Goal: Register for event/course

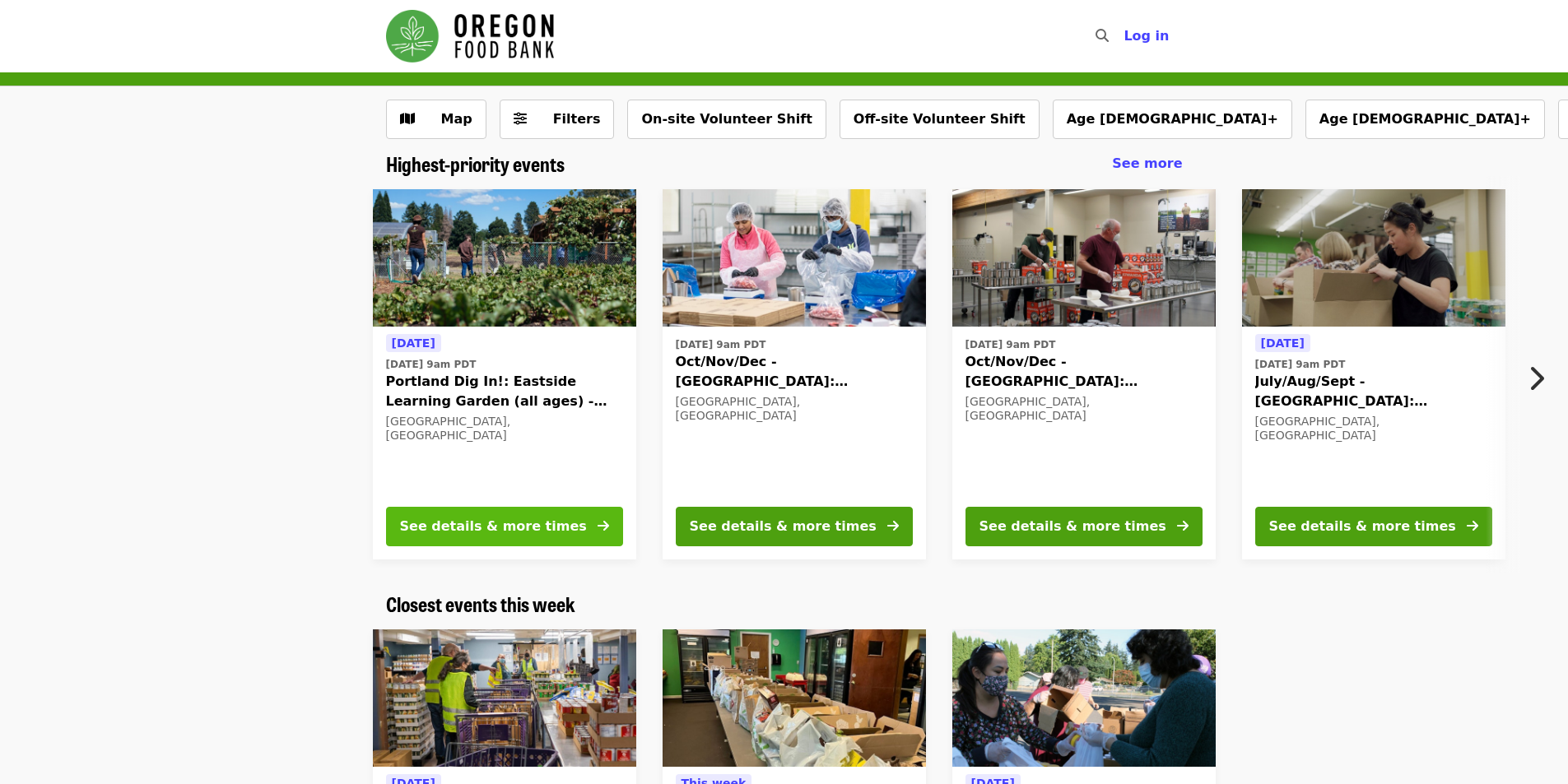
click at [573, 512] on button "See details & more times" at bounding box center [505, 526] width 237 height 39
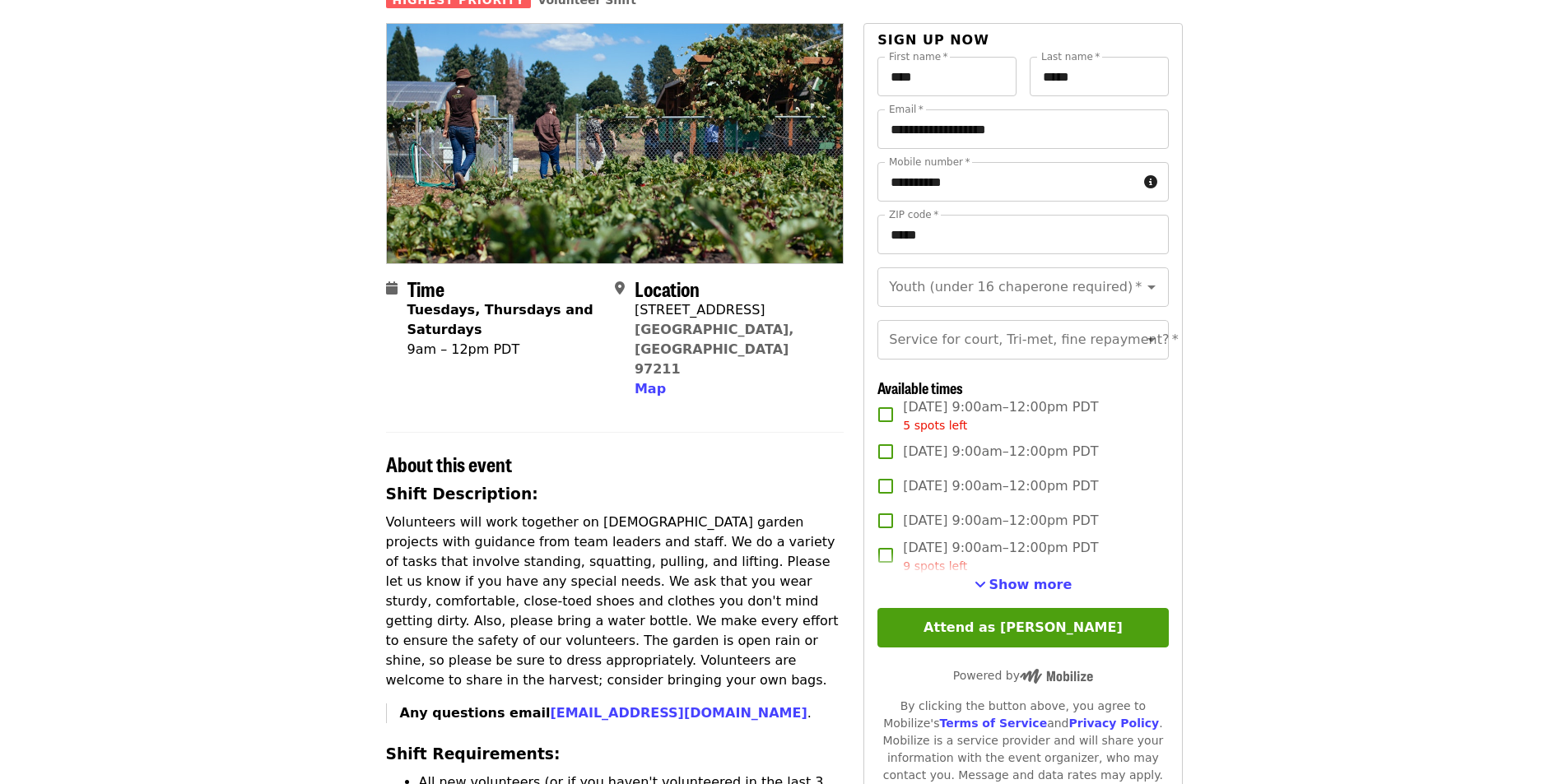
scroll to position [199, 0]
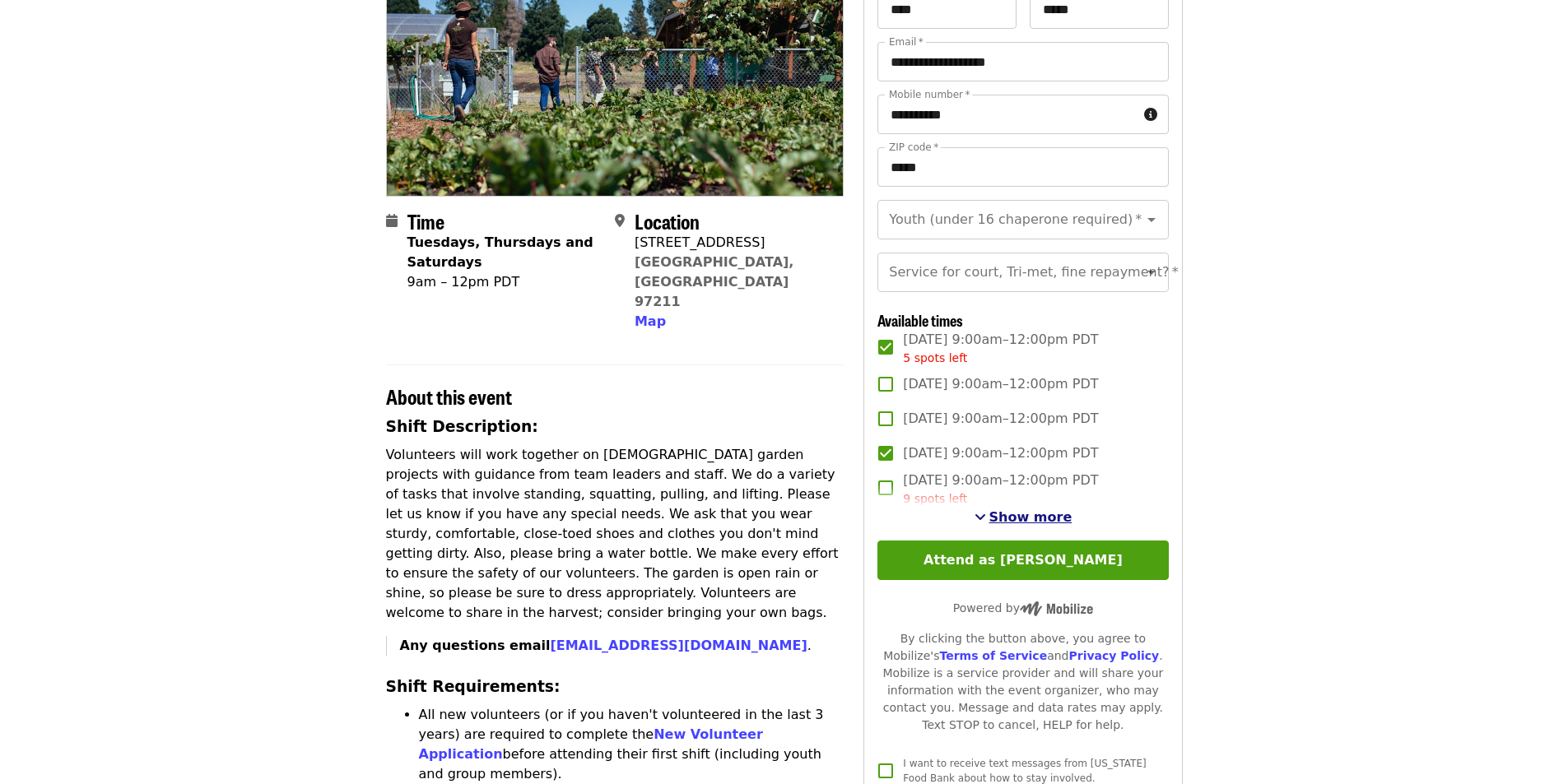
click at [1032, 525] on span "Show more" at bounding box center [1031, 517] width 83 height 16
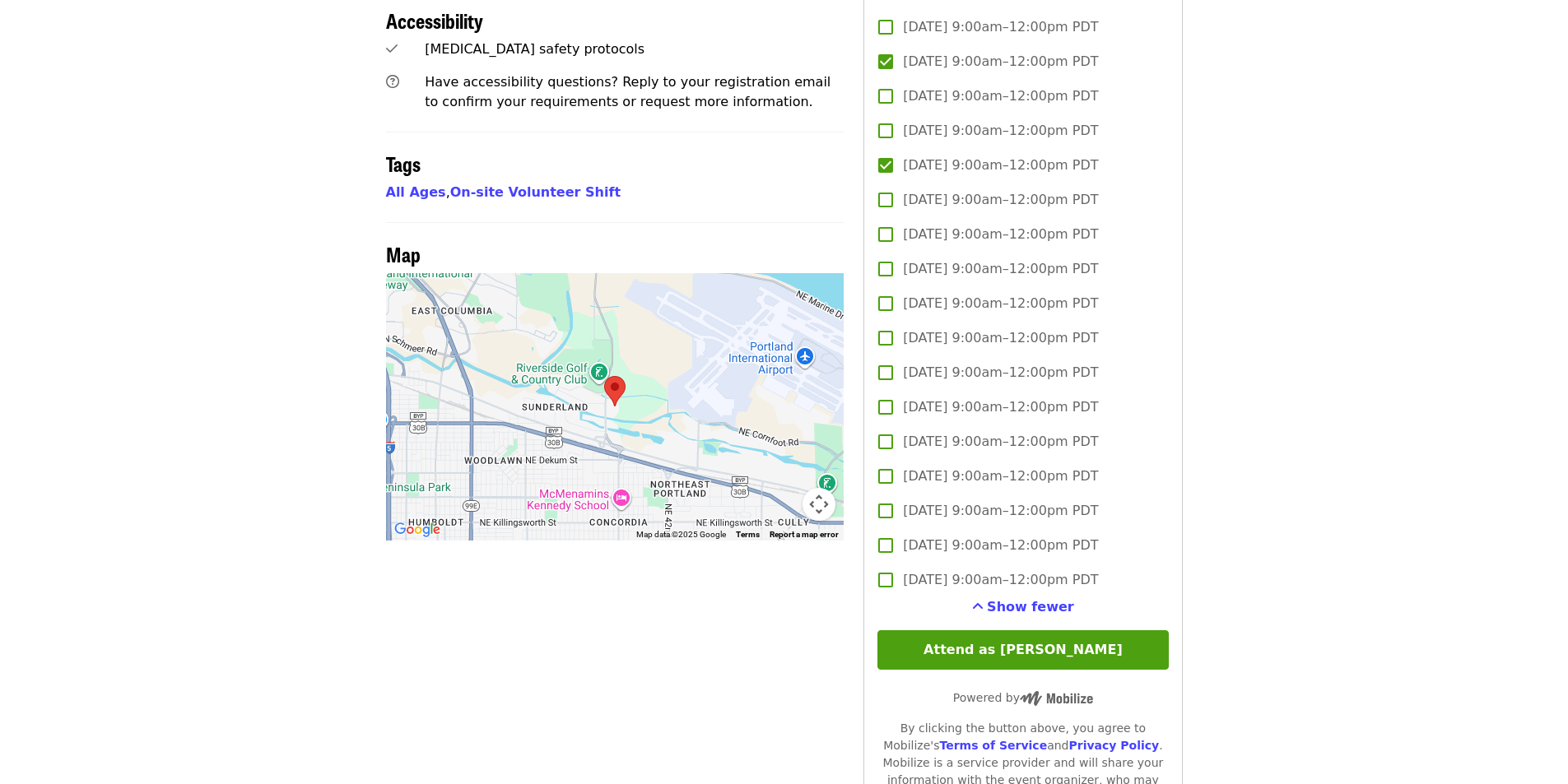
scroll to position [1112, 0]
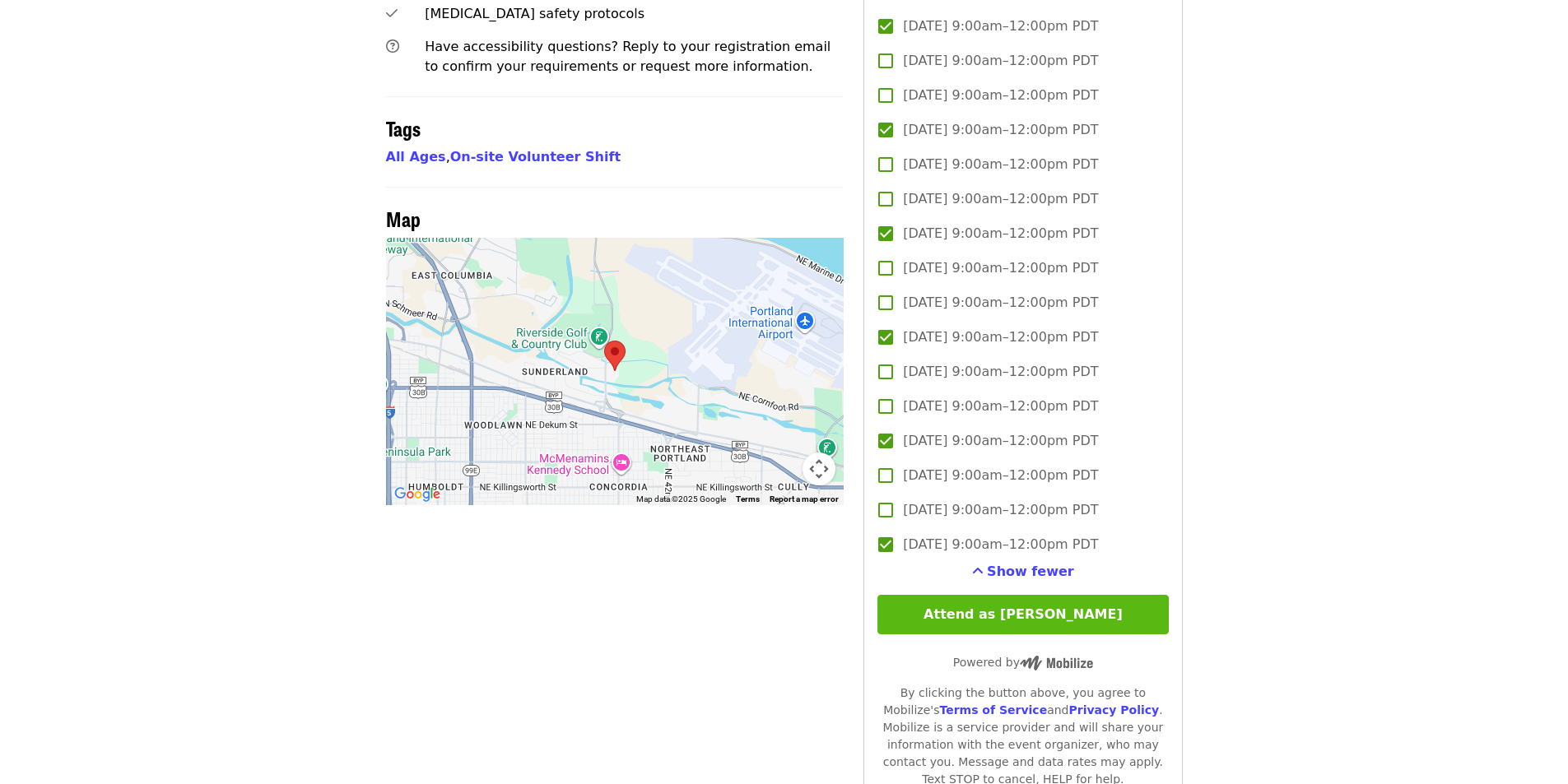
click at [1053, 634] on button "Attend as [PERSON_NAME]" at bounding box center [1022, 614] width 291 height 39
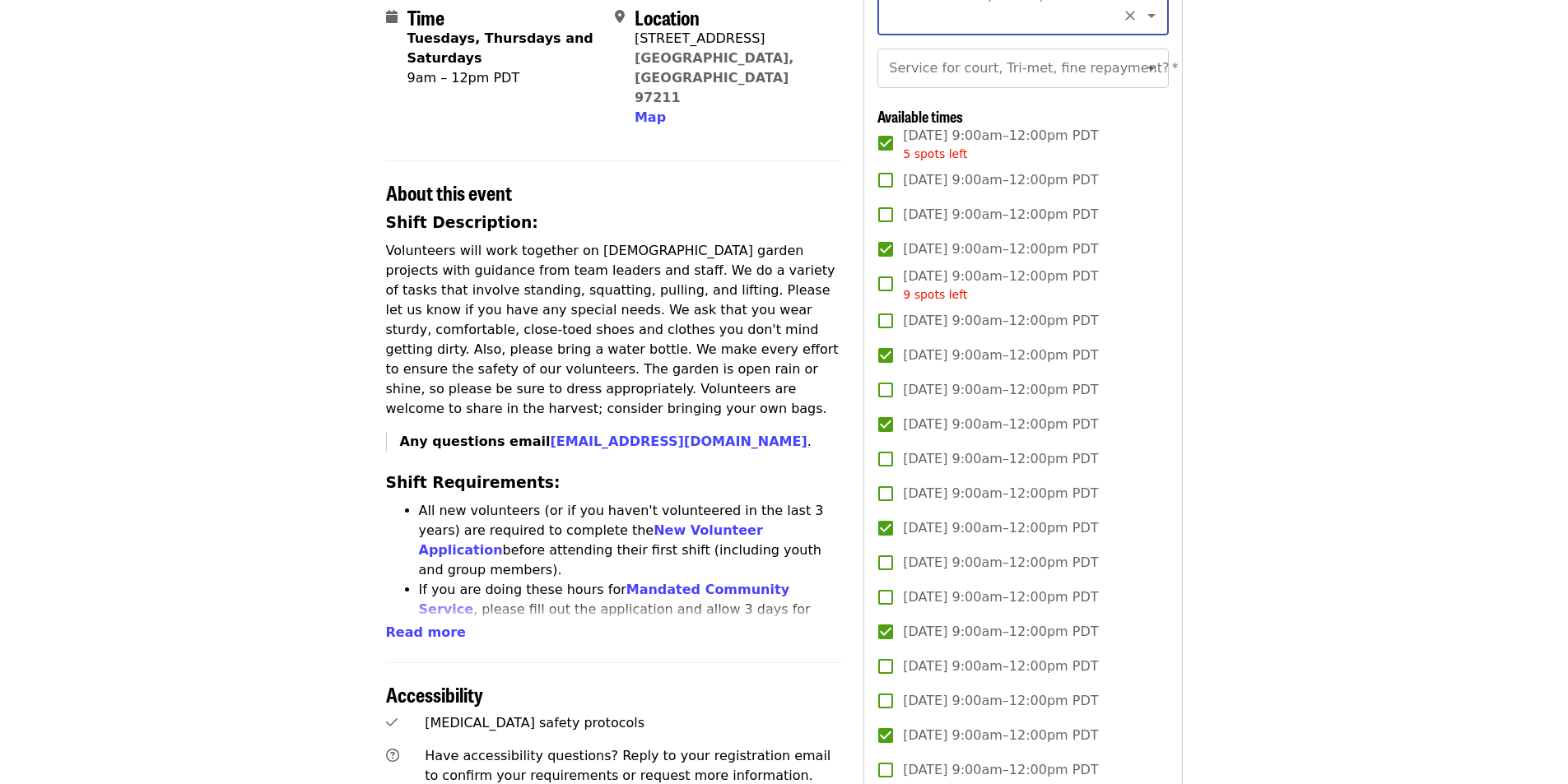
scroll to position [0, 0]
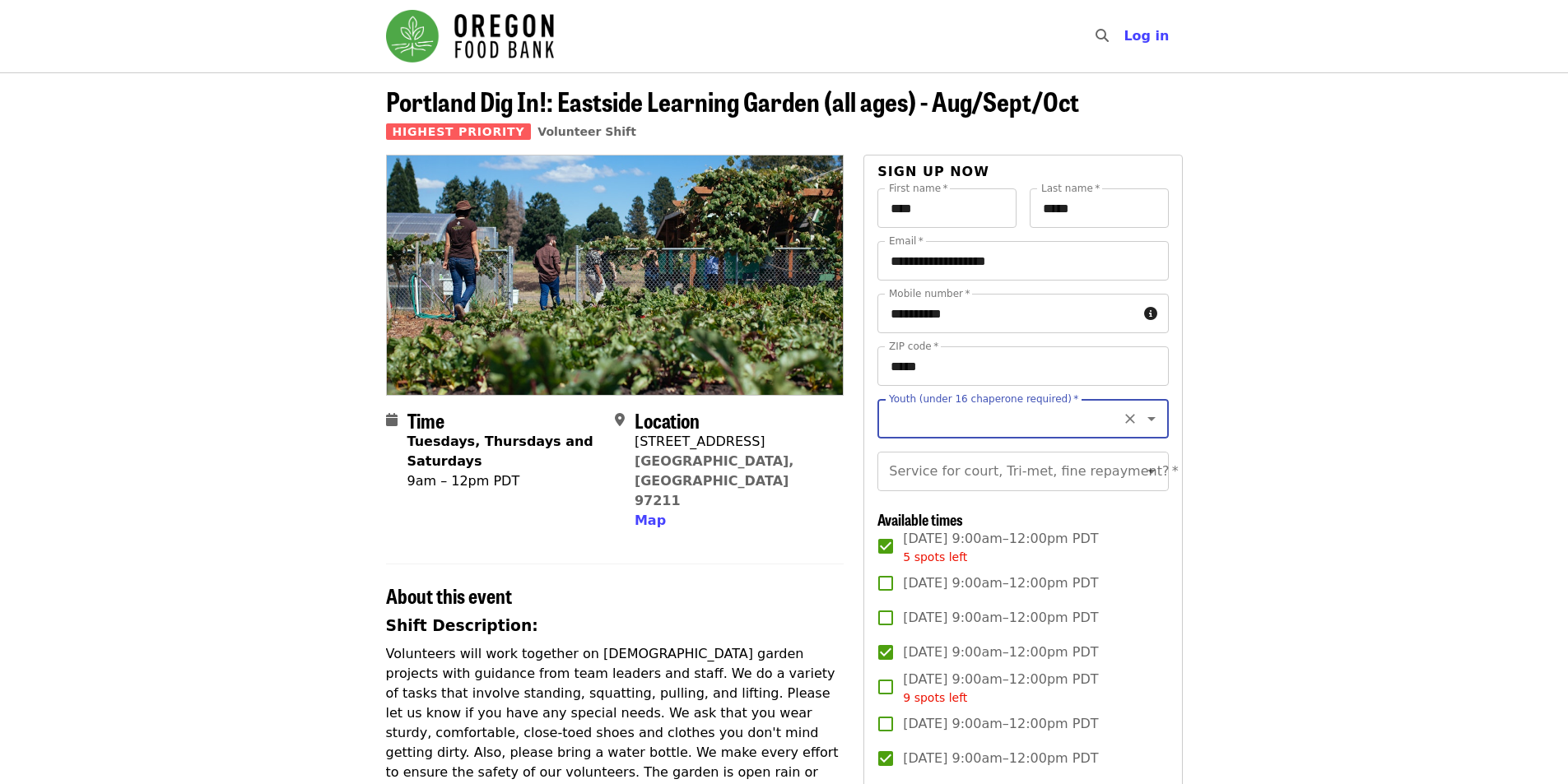
click at [1142, 416] on icon "Open" at bounding box center [1151, 418] width 20 height 20
click at [901, 467] on li "16 and older" at bounding box center [1016, 463] width 278 height 29
type input "**********"
click at [1142, 480] on icon "Open" at bounding box center [1151, 471] width 20 height 20
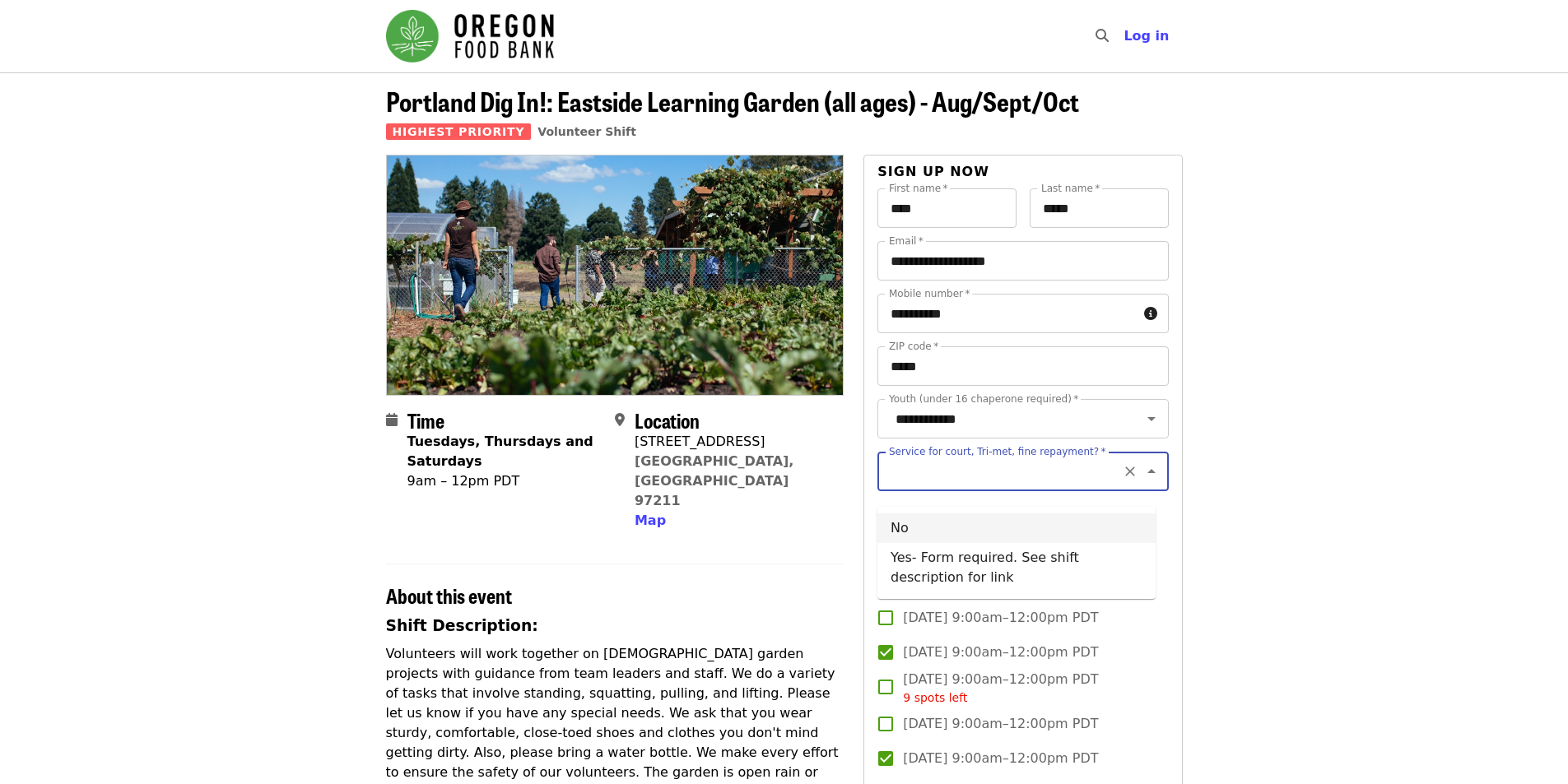
click at [889, 524] on li "No" at bounding box center [1016, 528] width 278 height 29
type input "**"
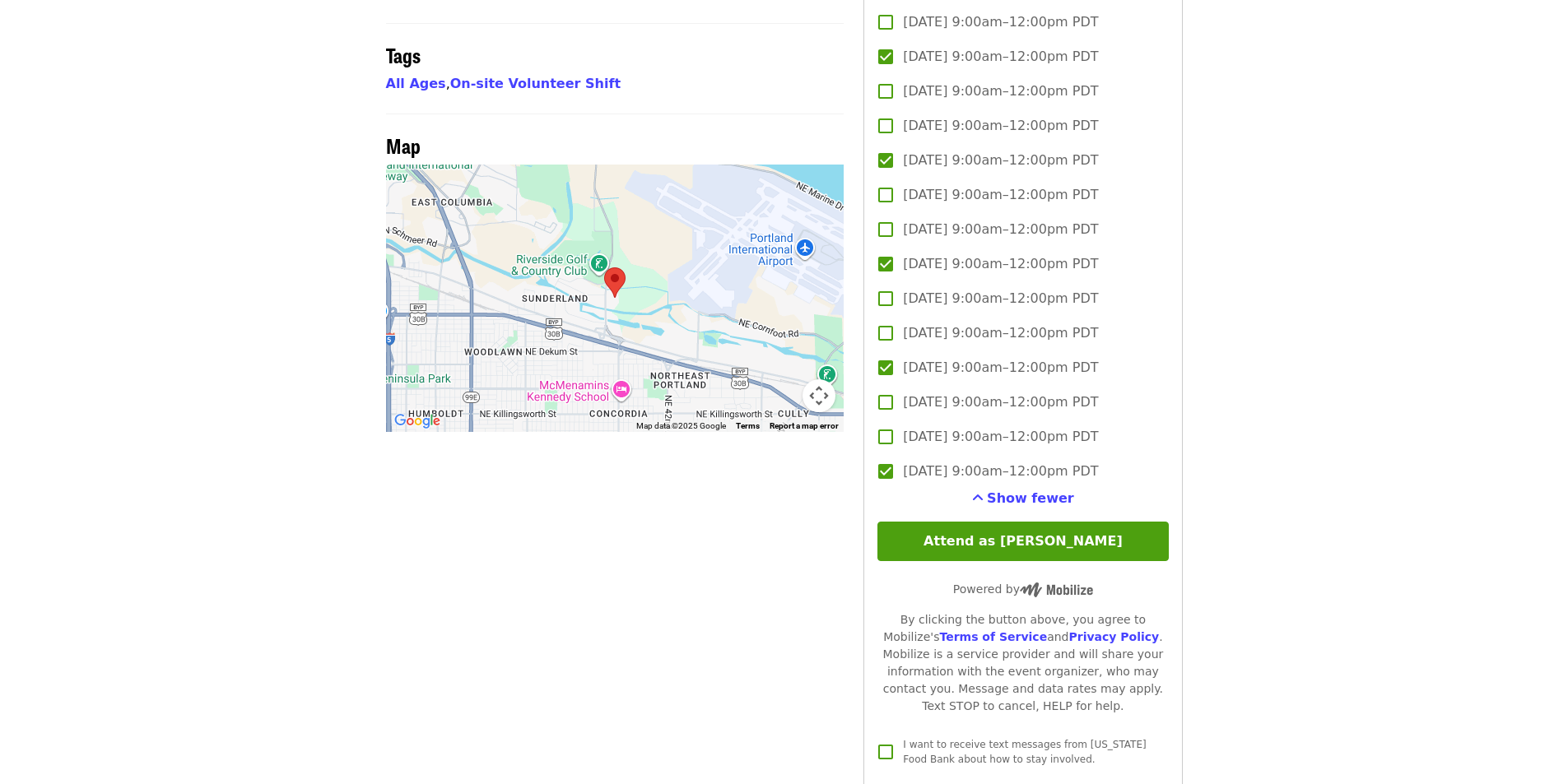
scroll to position [1192, 0]
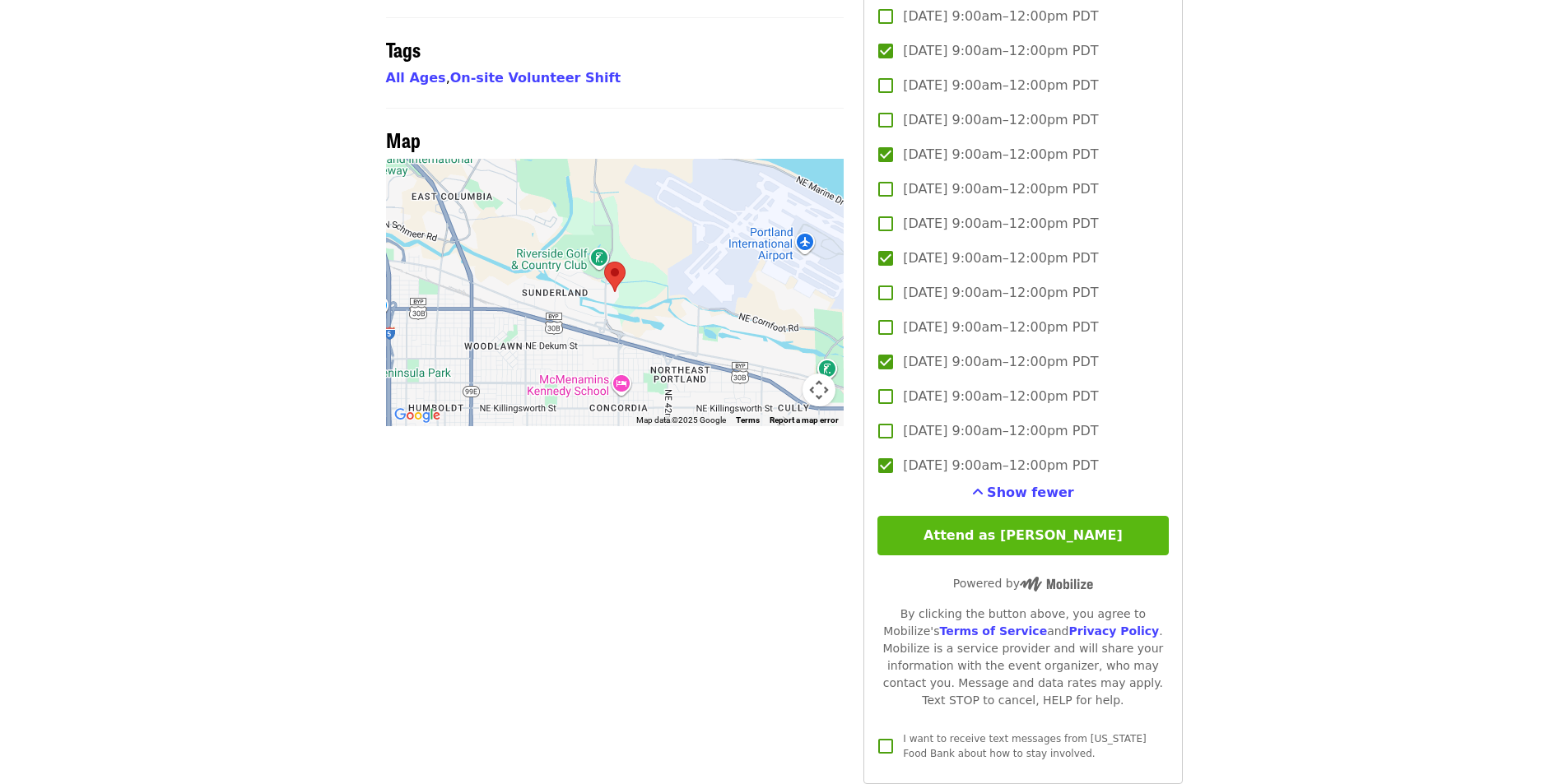
click at [1015, 555] on button "Attend as [PERSON_NAME]" at bounding box center [1022, 536] width 291 height 39
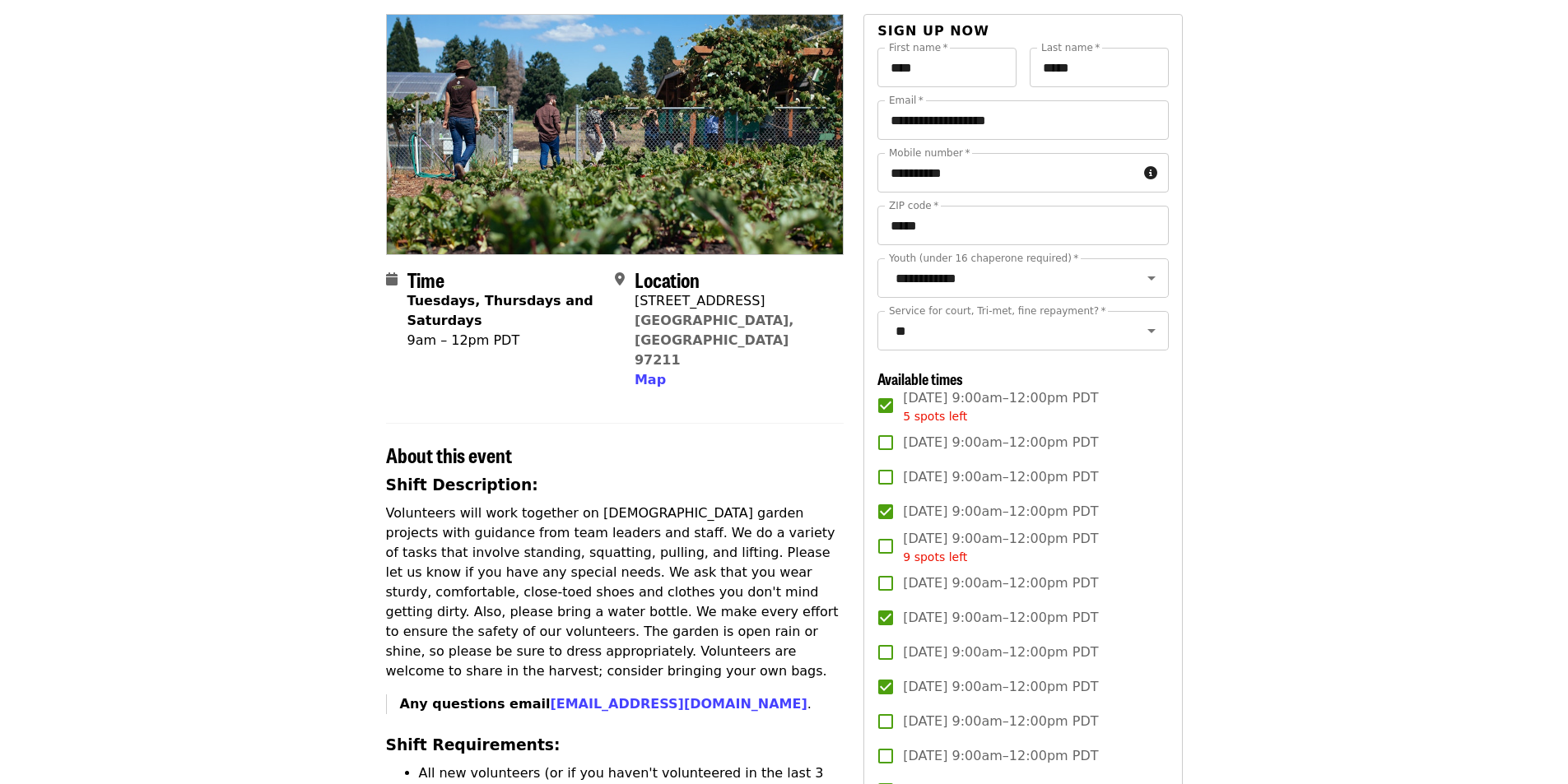
scroll to position [0, 0]
